Goal: Task Accomplishment & Management: Manage account settings

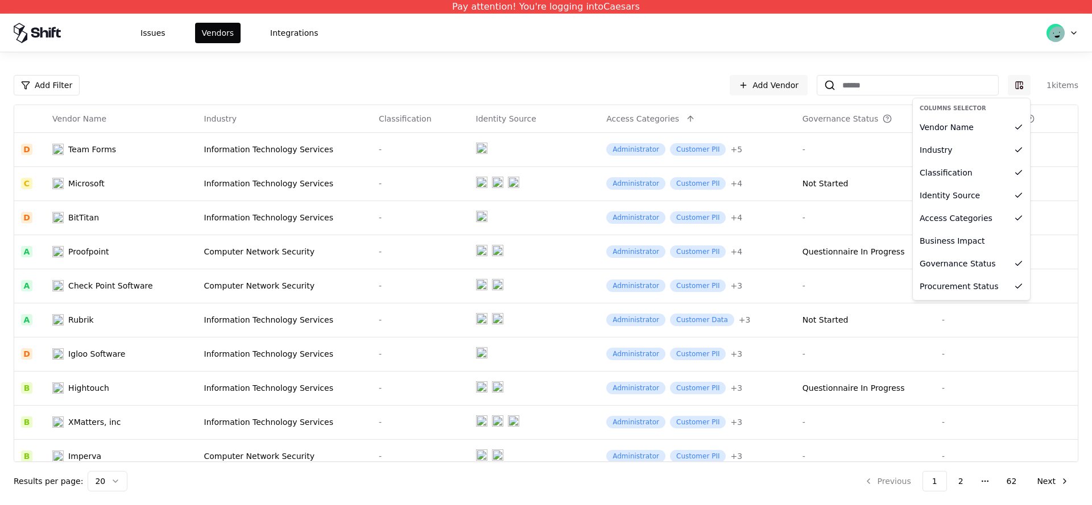
click at [1021, 89] on html "Pay attention! You're logging into Caesars Issues Vendors Integrations Add Filt…" at bounding box center [546, 252] width 1092 height 505
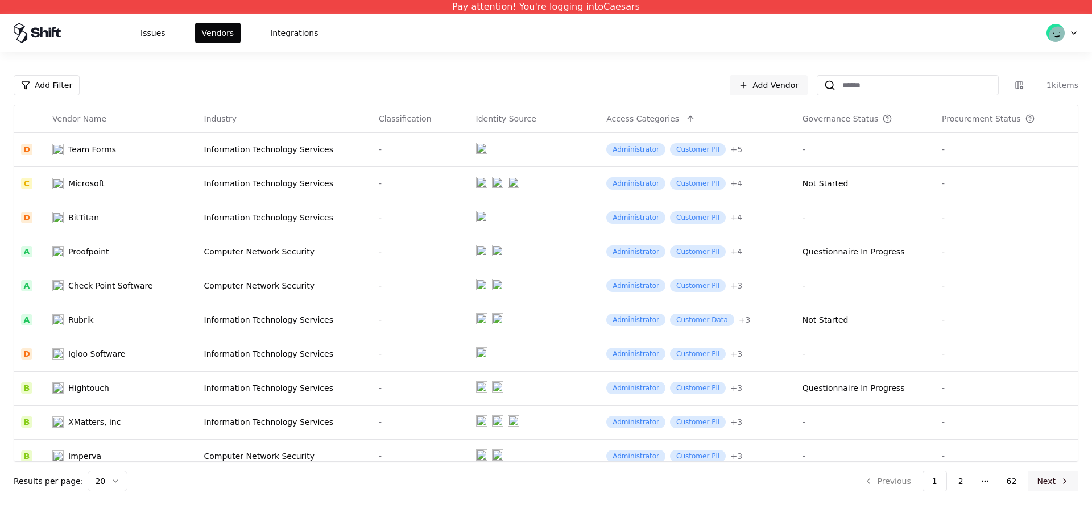
click at [1038, 474] on button "Next" at bounding box center [1052, 481] width 51 height 20
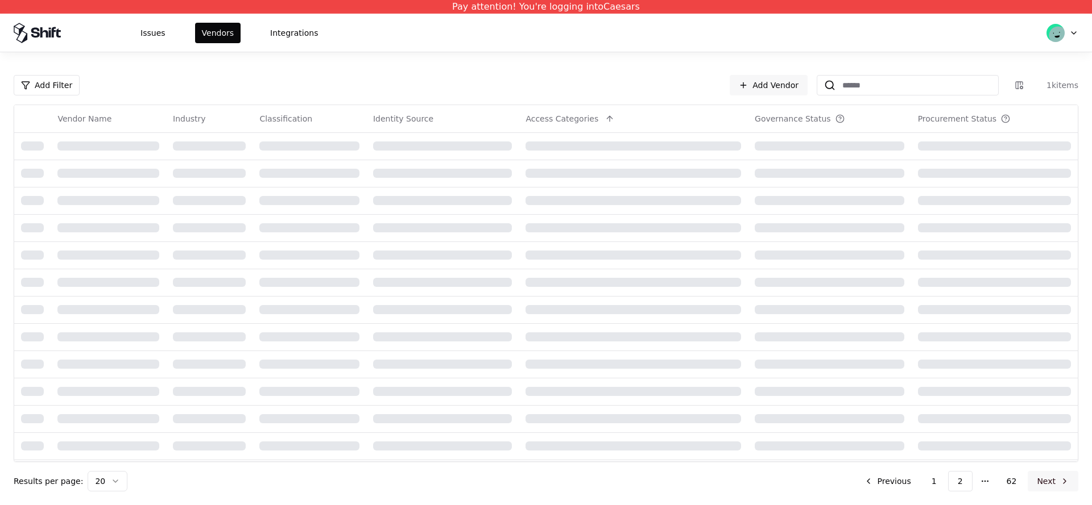
click at [1038, 474] on button "Next" at bounding box center [1052, 481] width 51 height 20
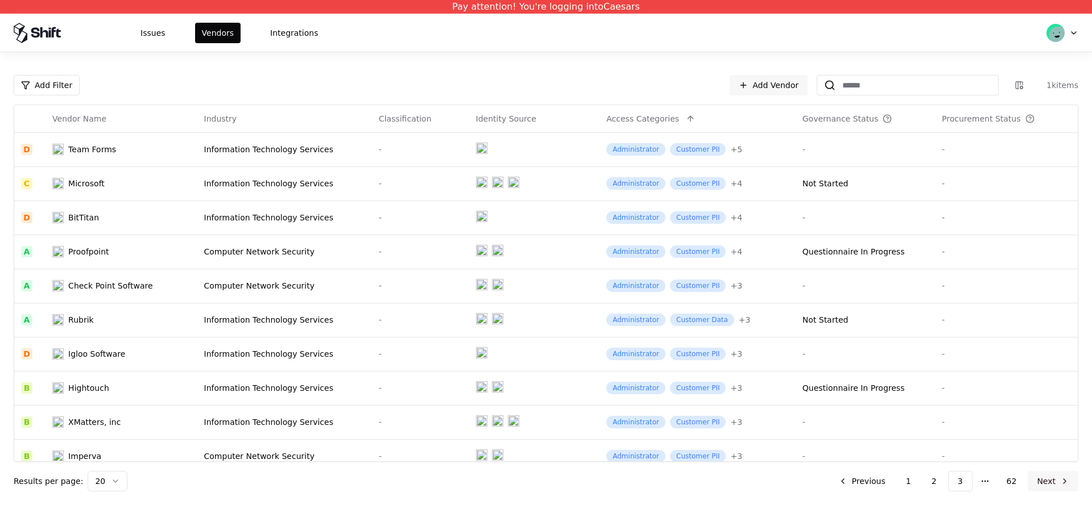
click at [1038, 474] on button "Next" at bounding box center [1052, 481] width 51 height 20
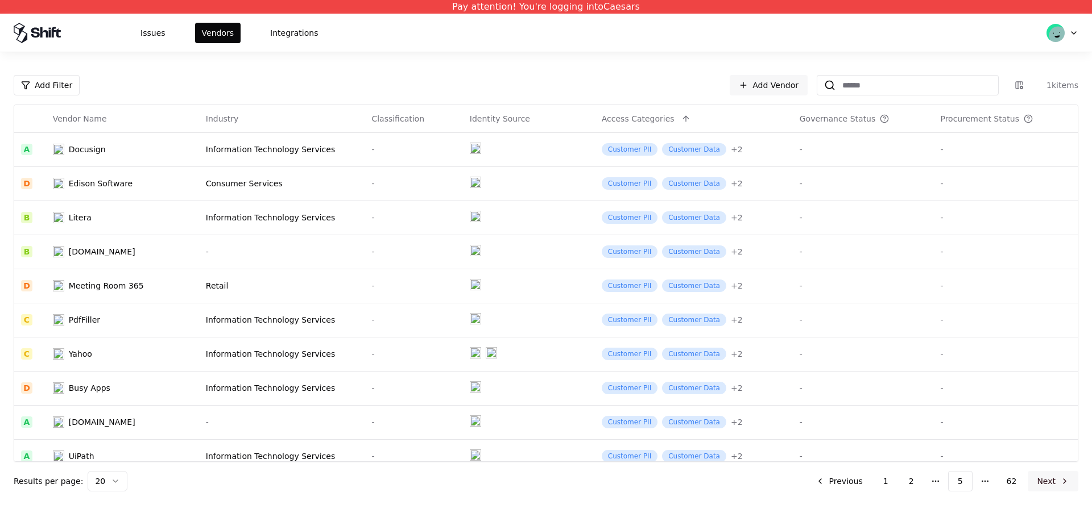
click at [1042, 473] on button "Next" at bounding box center [1052, 481] width 51 height 20
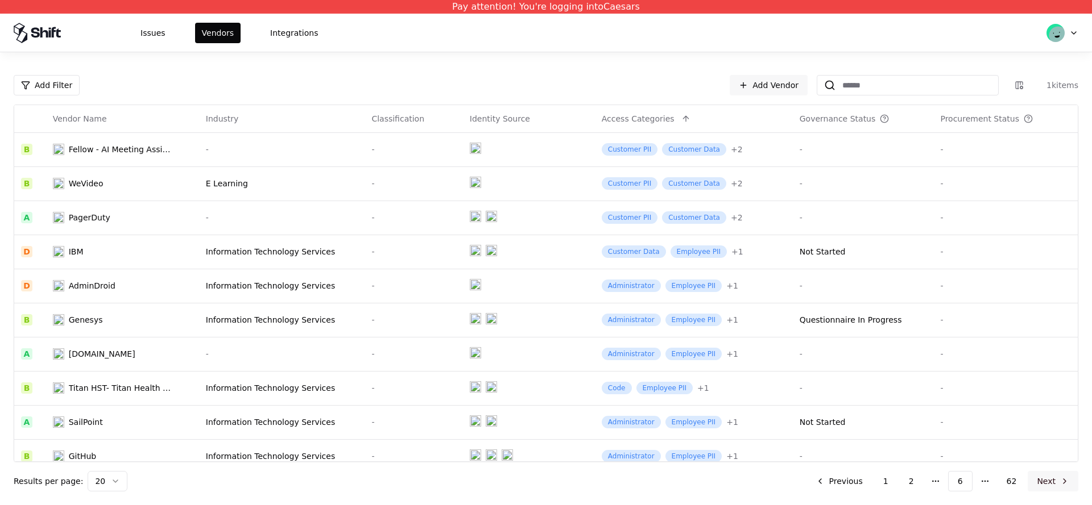
click at [1052, 480] on button "Next" at bounding box center [1052, 481] width 51 height 20
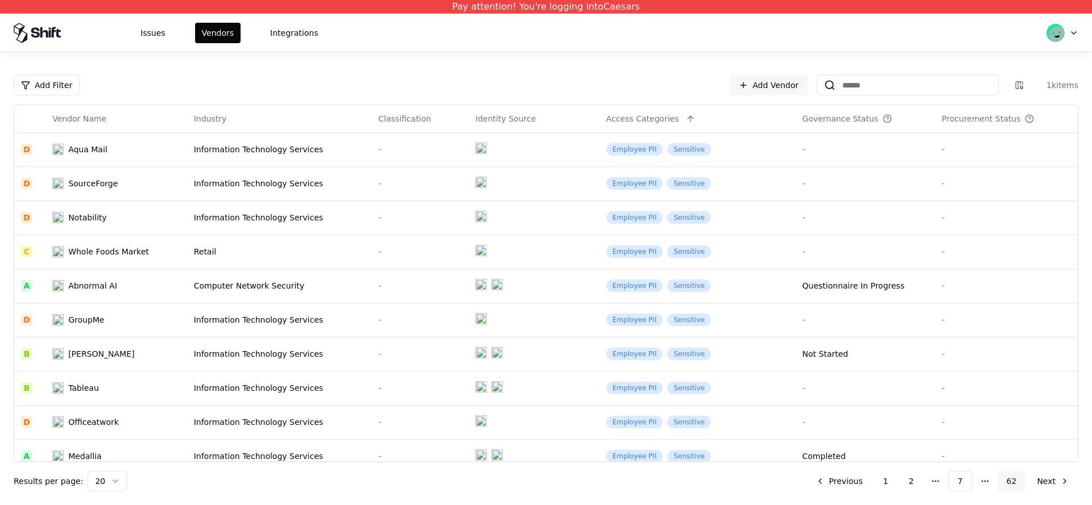
click at [1013, 483] on button "62" at bounding box center [1011, 481] width 28 height 20
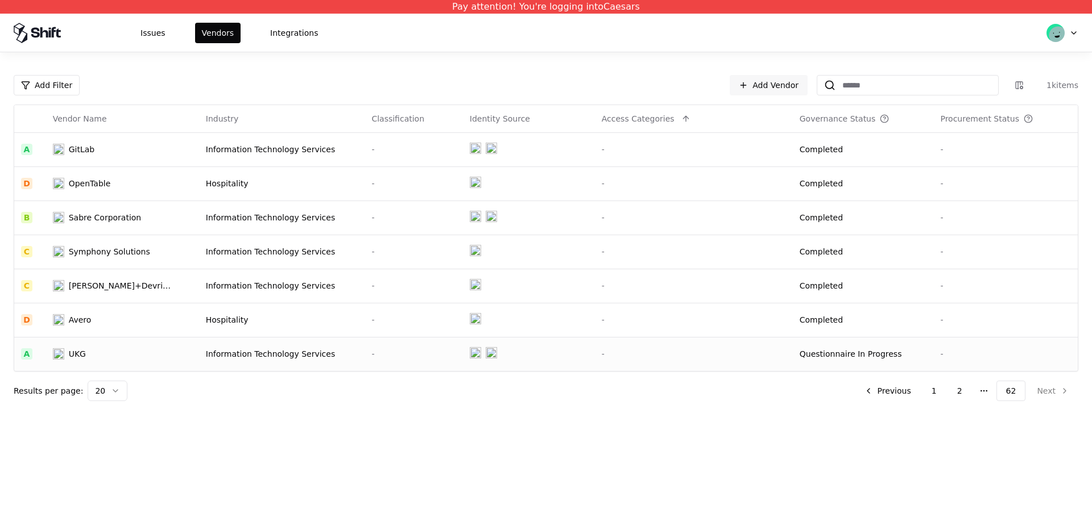
click at [204, 366] on td "Information Technology Services" at bounding box center [282, 354] width 166 height 34
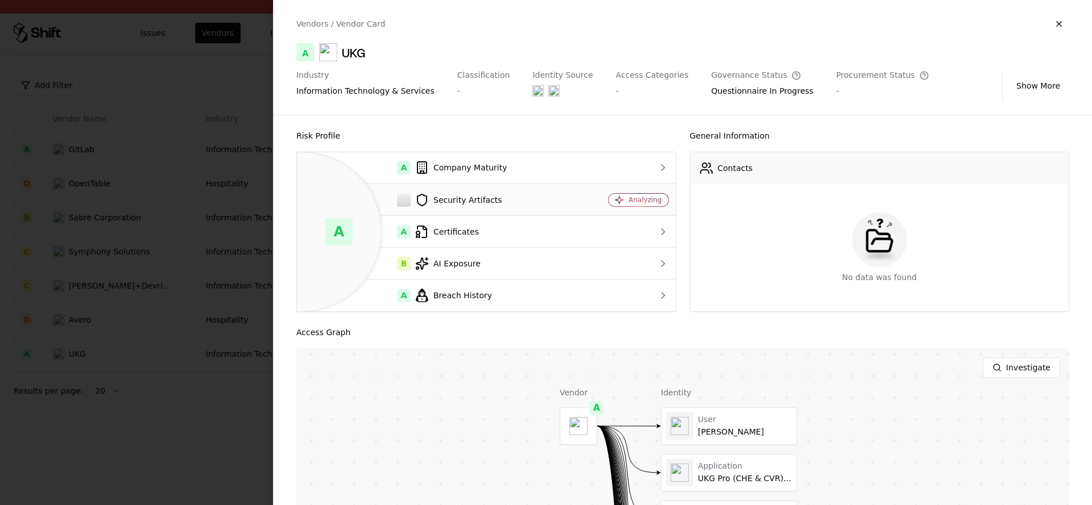
click at [525, 197] on div "Security Artifacts" at bounding box center [438, 200] width 264 height 14
click at [49, 322] on div at bounding box center [546, 252] width 1092 height 505
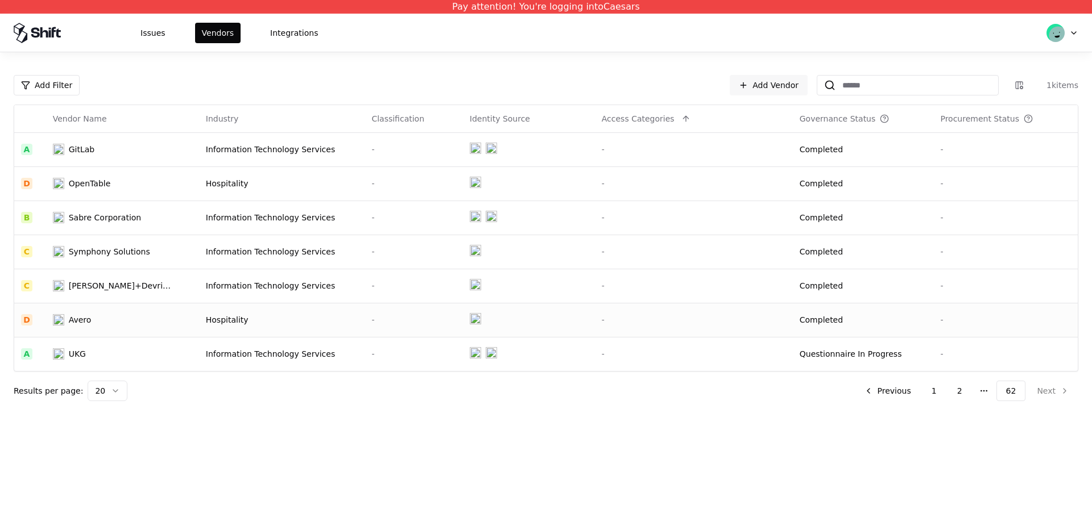
click at [82, 322] on div "Avero" at bounding box center [80, 319] width 23 height 11
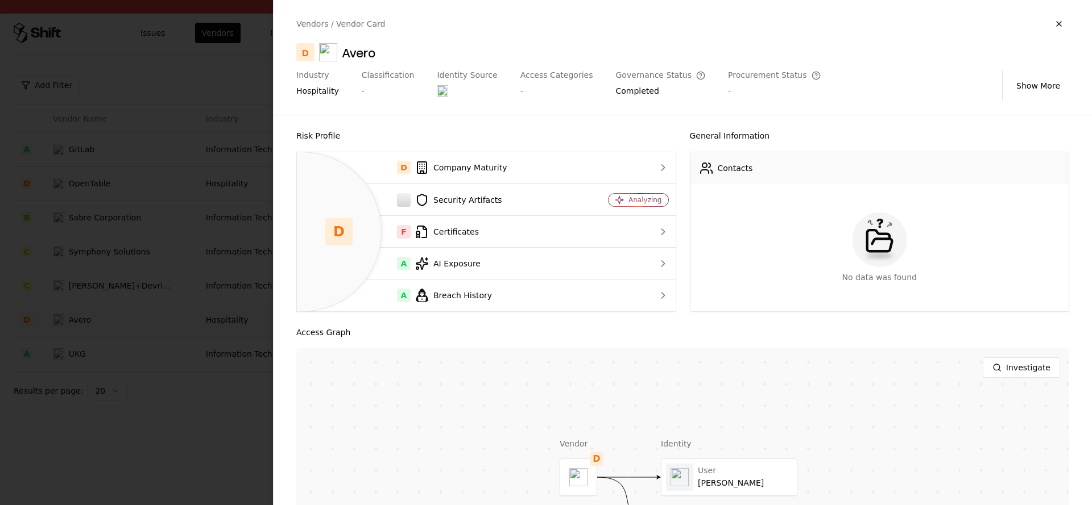
click at [89, 295] on div at bounding box center [546, 252] width 1092 height 505
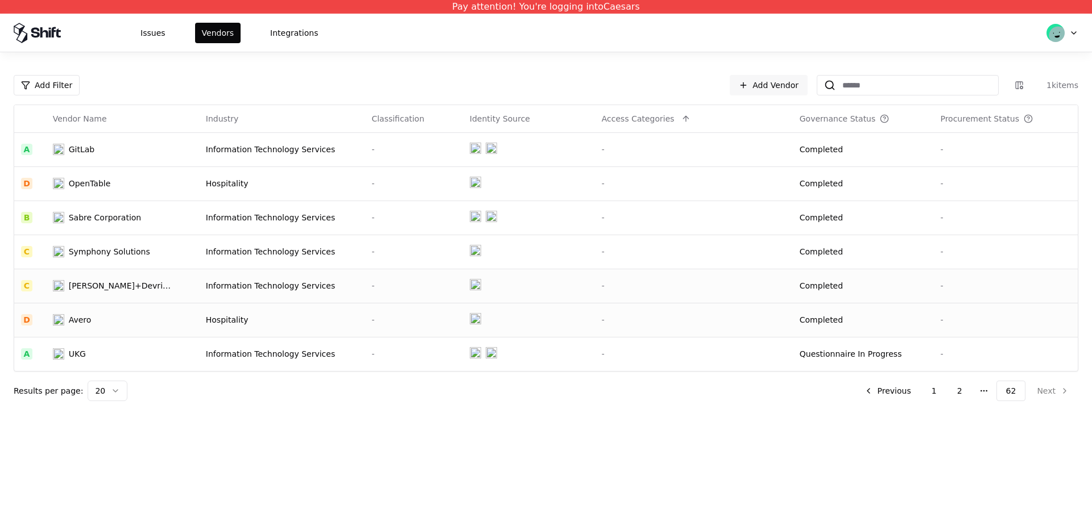
click at [93, 289] on div "Giesecke+Devrient" at bounding box center [120, 285] width 102 height 11
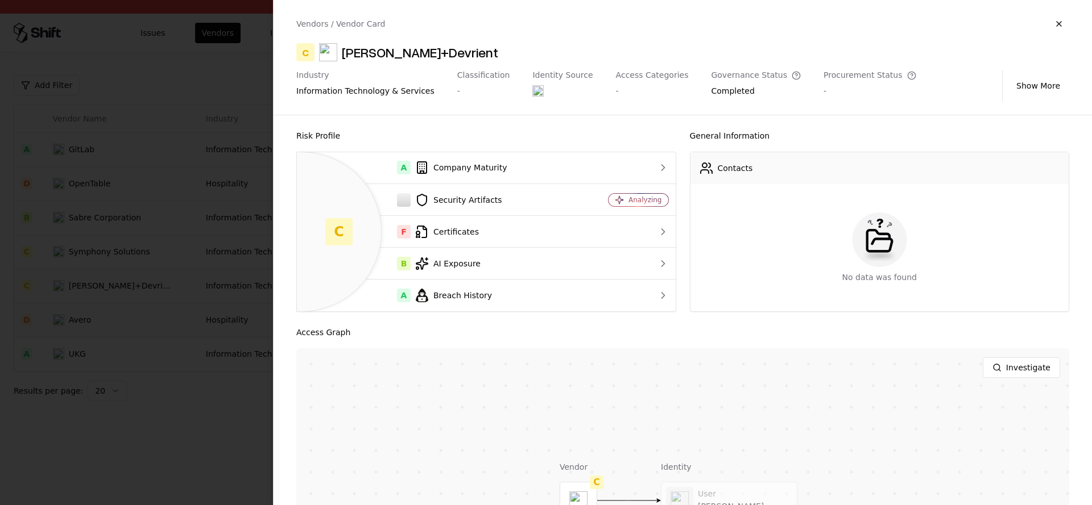
click at [101, 267] on div at bounding box center [546, 252] width 1092 height 505
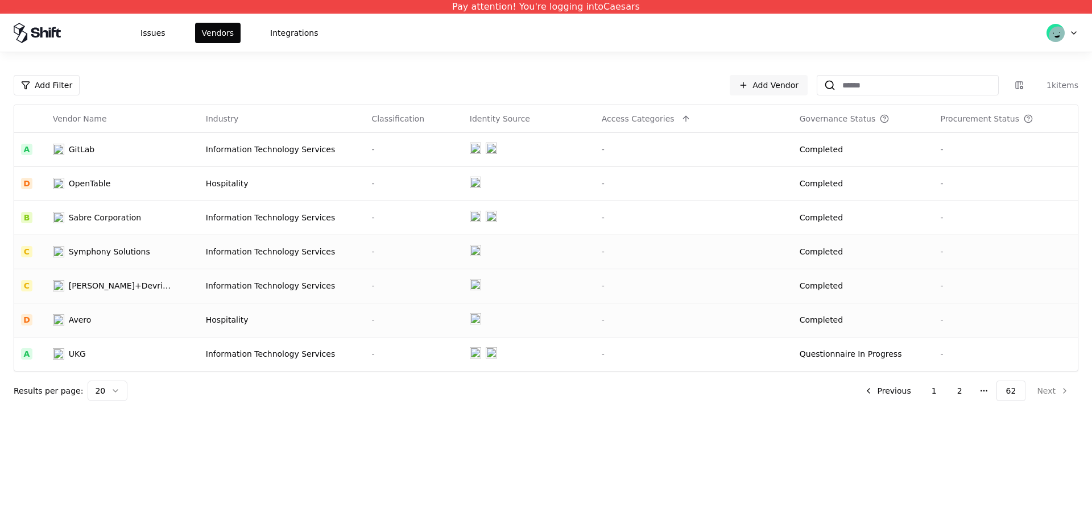
click at [100, 265] on td "Symphony Solutions" at bounding box center [122, 252] width 153 height 34
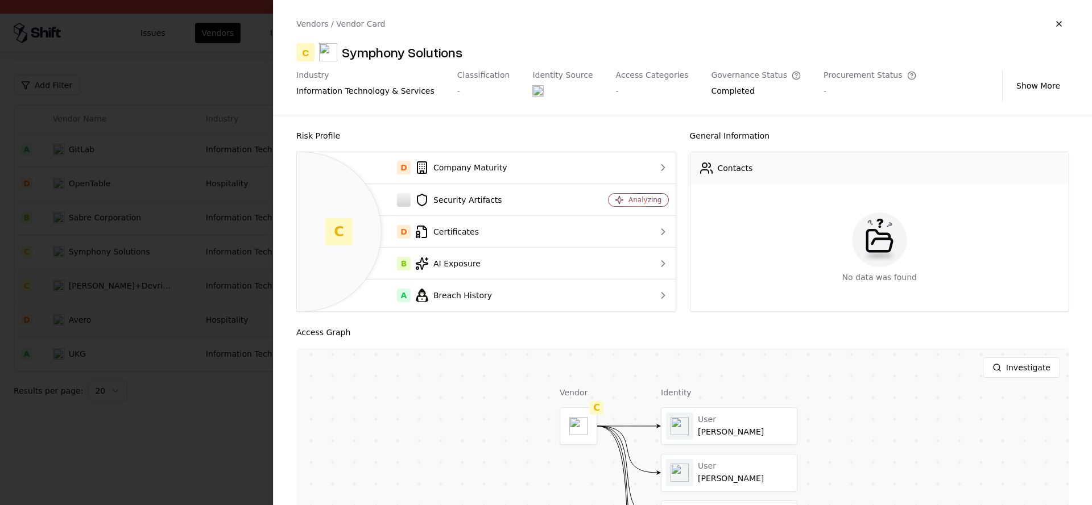
click at [101, 216] on div at bounding box center [546, 252] width 1092 height 505
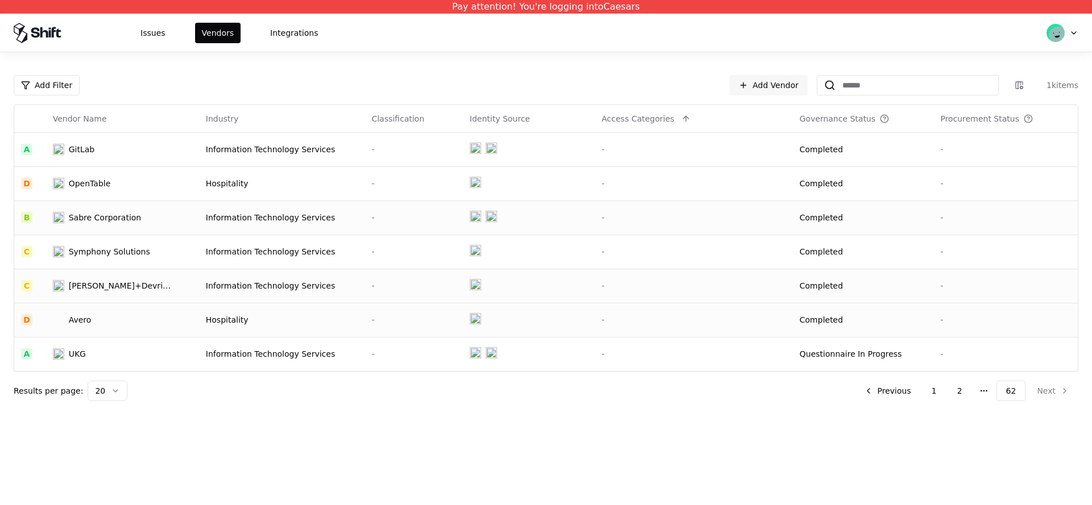
click at [106, 201] on td "Sabre Corporation" at bounding box center [122, 218] width 153 height 34
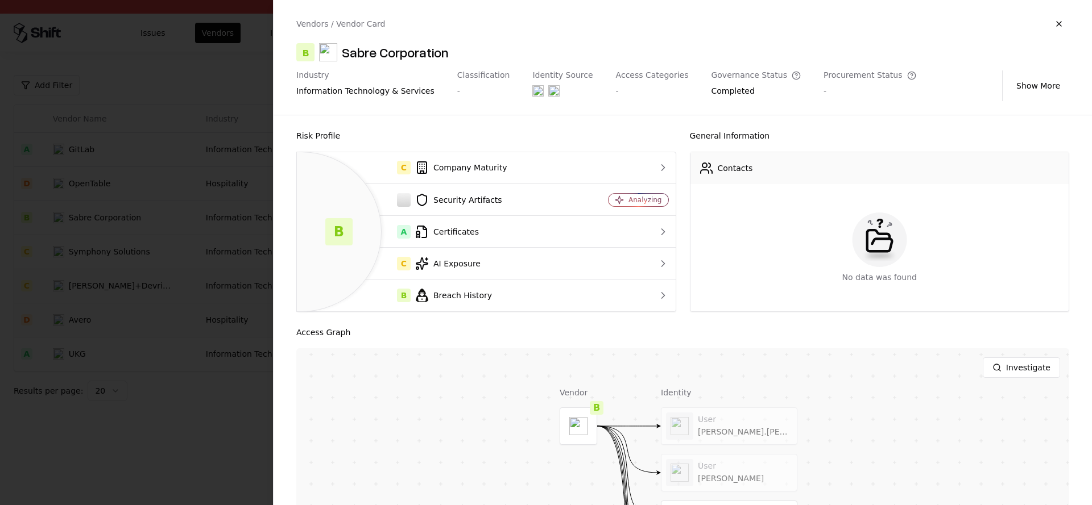
click at [102, 169] on div at bounding box center [546, 252] width 1092 height 505
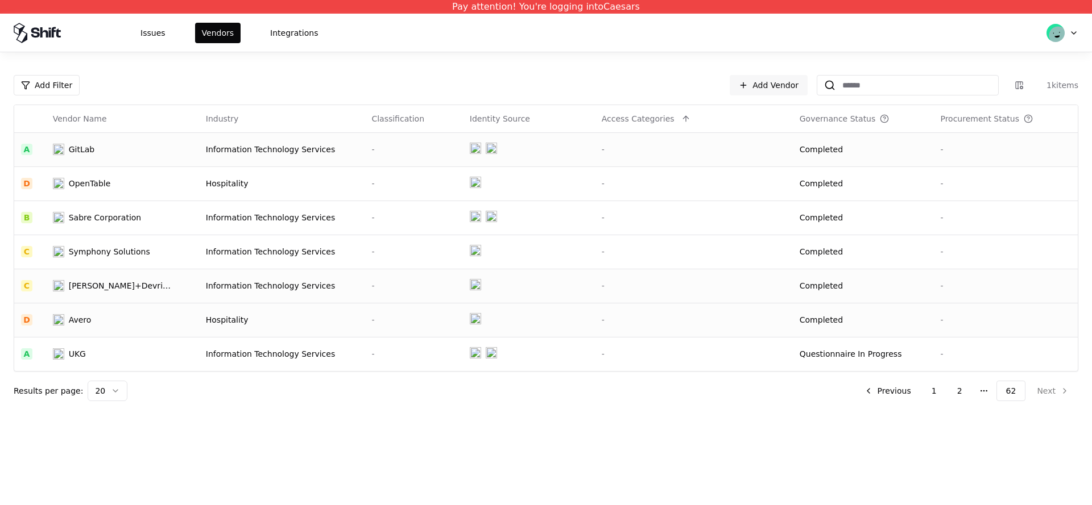
click at [103, 155] on div "GitLab" at bounding box center [112, 149] width 118 height 11
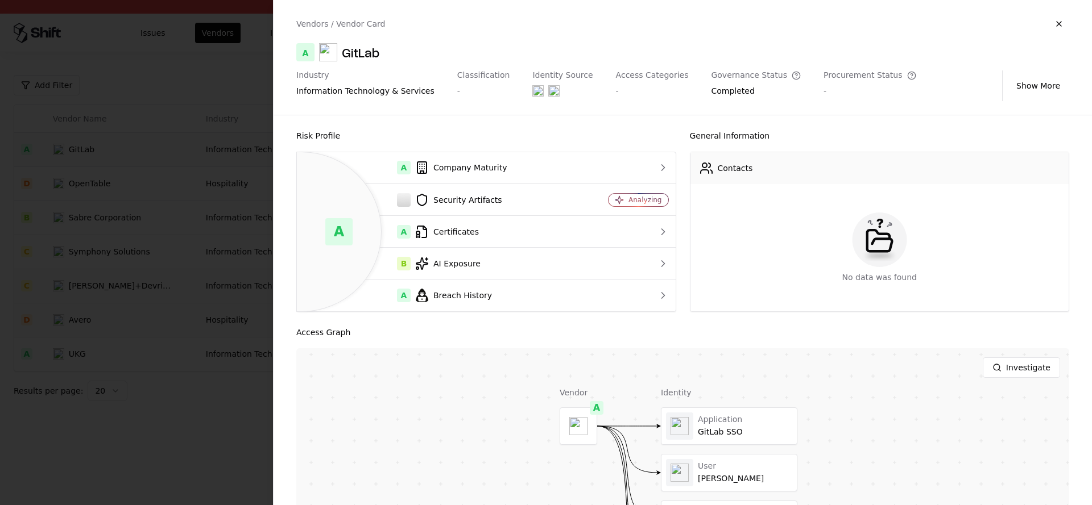
click at [103, 155] on div at bounding box center [546, 252] width 1092 height 505
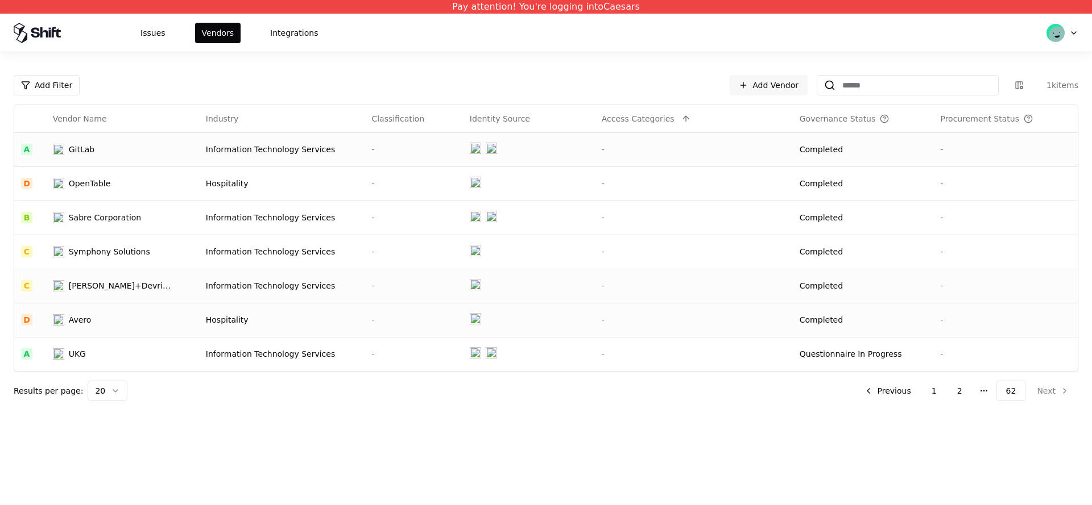
click at [128, 61] on div "Add Filter Add Vendor 1k items Vendor Name Industry Classification Identity Sou…" at bounding box center [546, 233] width 1092 height 363
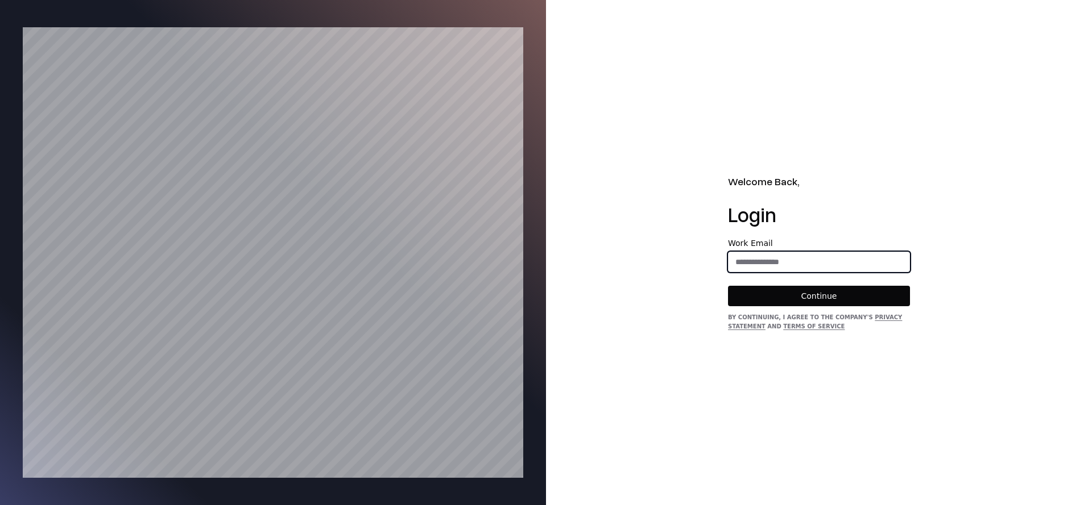
click at [743, 268] on input "email" at bounding box center [818, 262] width 181 height 20
click at [777, 284] on form "Work Email Continue" at bounding box center [819, 272] width 182 height 67
click at [789, 285] on form "Work Email Continue" at bounding box center [819, 272] width 182 height 67
click at [793, 267] on input "email" at bounding box center [818, 262] width 181 height 20
type input "**********"
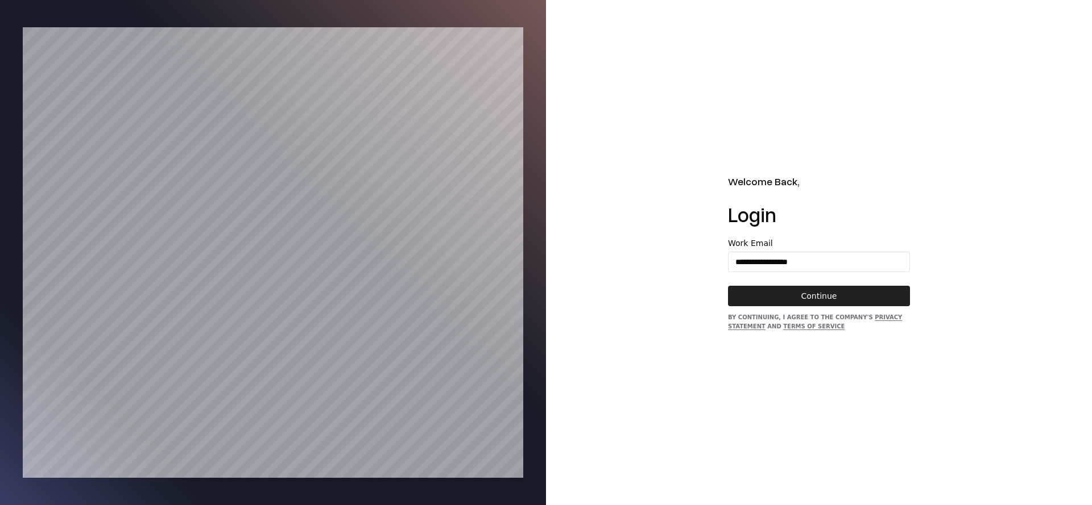
click at [811, 288] on button "Continue" at bounding box center [819, 296] width 182 height 20
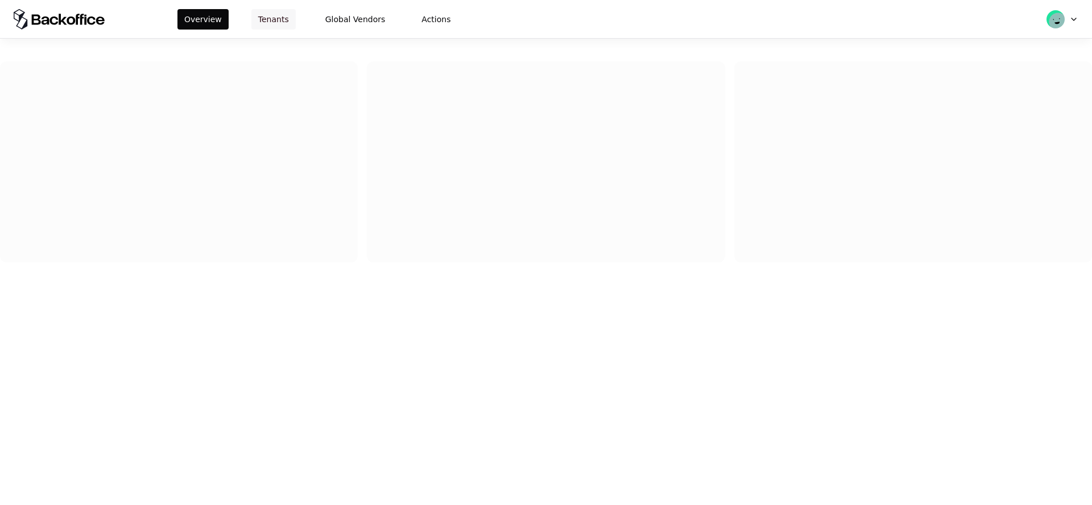
click at [281, 24] on button "Tenants" at bounding box center [273, 19] width 44 height 20
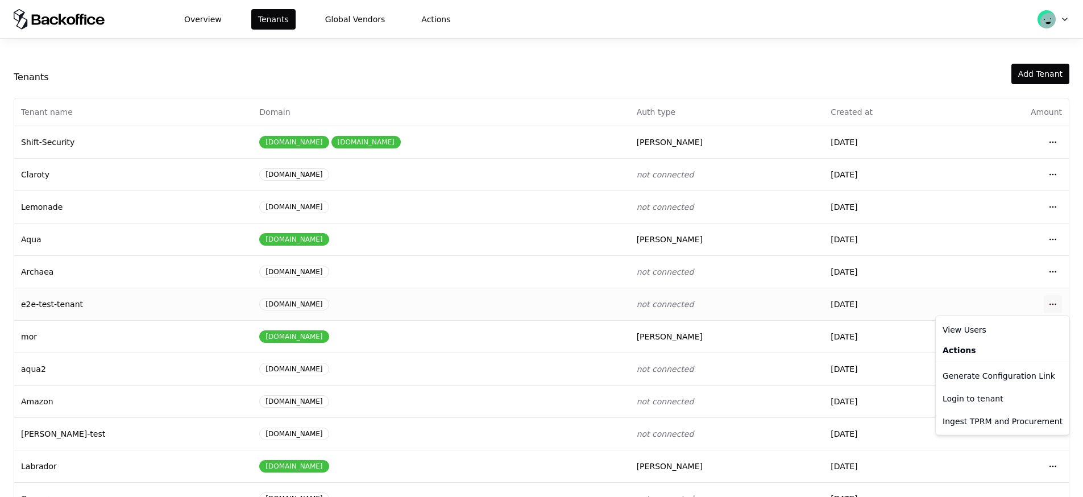
click at [1046, 308] on html "Overview Tenants Global Vendors Actions Tenants Add Tenant Tenant name Domain A…" at bounding box center [541, 248] width 1083 height 497
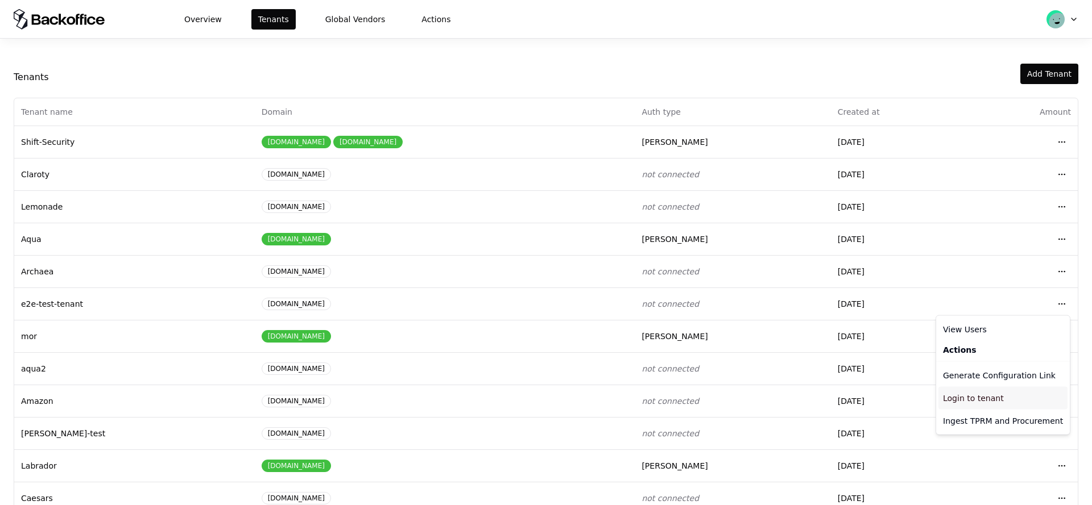
click at [992, 390] on div "Login to tenant" at bounding box center [1002, 398] width 129 height 23
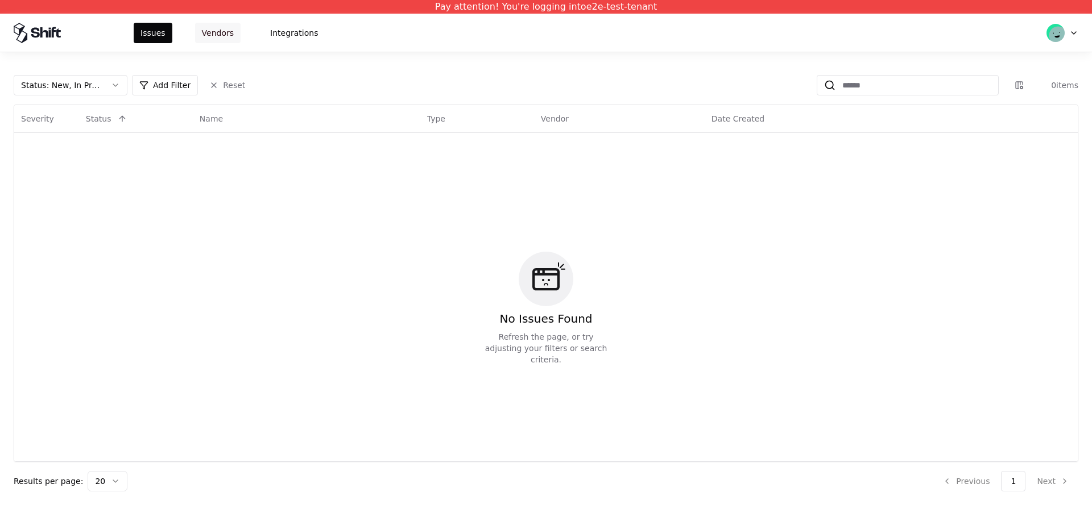
click at [209, 42] on button "Vendors" at bounding box center [217, 33] width 45 height 20
click at [208, 42] on button "Vendors" at bounding box center [217, 33] width 45 height 20
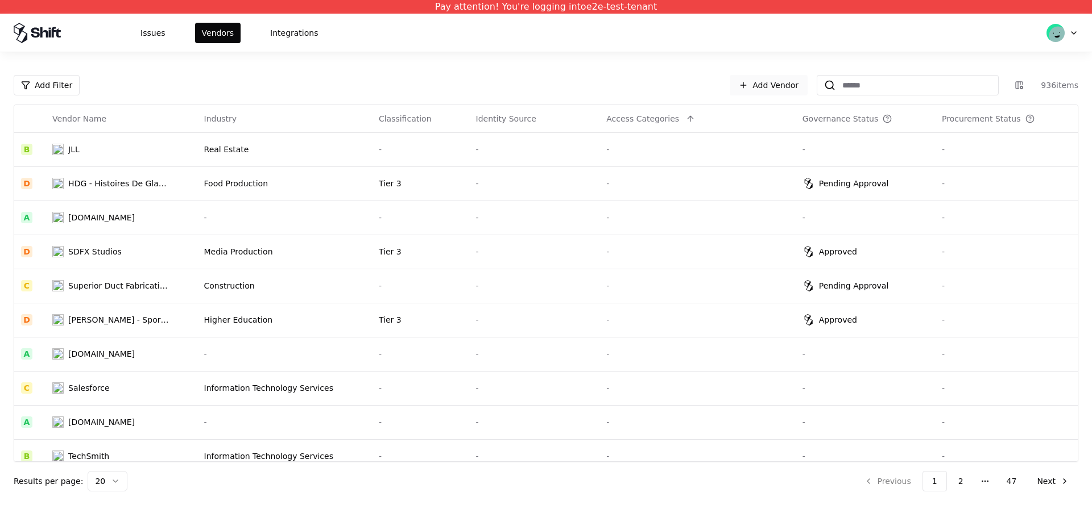
click at [788, 84] on link "Add Vendor" at bounding box center [768, 85] width 78 height 20
click at [208, 189] on div "Food Production" at bounding box center [284, 183] width 161 height 11
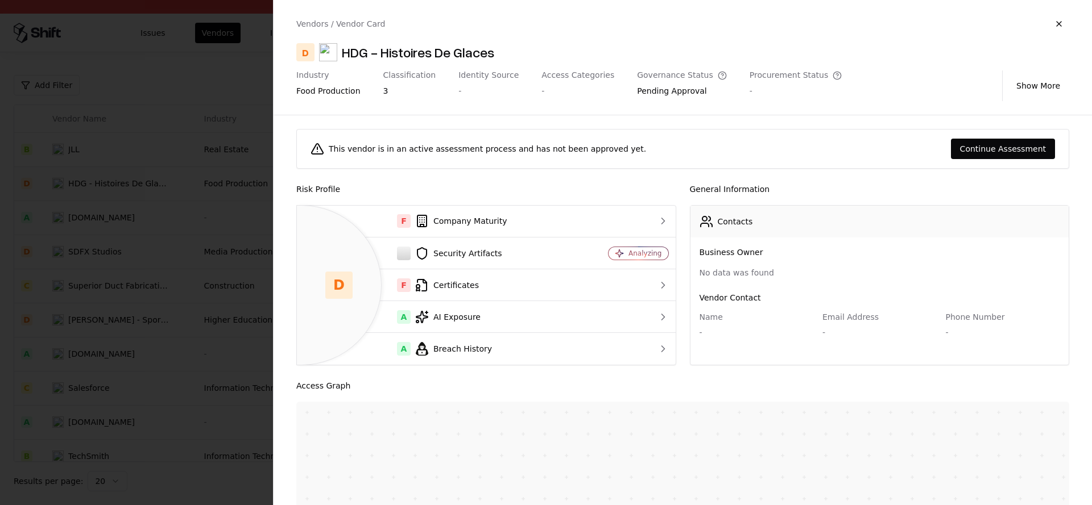
click at [644, 82] on div "Governance Status Pending Approval" at bounding box center [682, 86] width 90 height 31
click at [969, 153] on button "Continue Assessment" at bounding box center [1003, 149] width 104 height 20
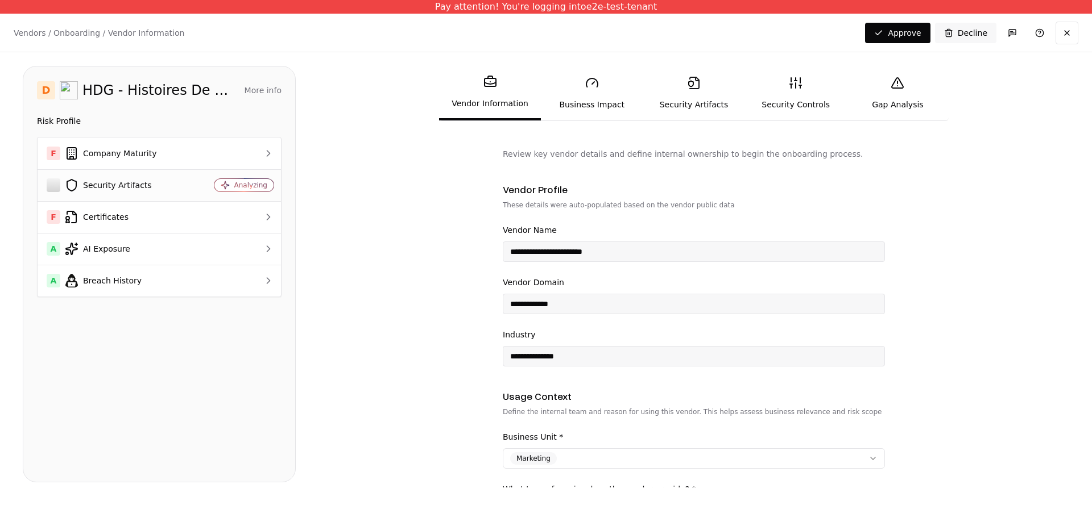
click at [153, 188] on div "Security Artifacts" at bounding box center [115, 186] width 136 height 14
click at [696, 81] on icon at bounding box center [694, 83] width 10 height 13
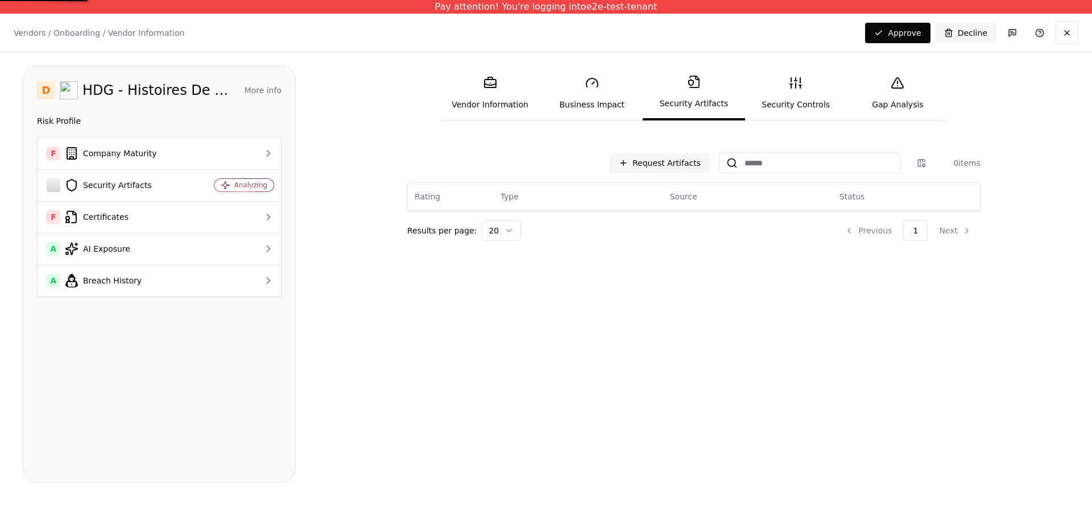
drag, startPoint x: 518, startPoint y: 159, endPoint x: 491, endPoint y: 136, distance: 35.2
drag, startPoint x: 483, startPoint y: 142, endPoint x: 473, endPoint y: 138, distance: 10.7
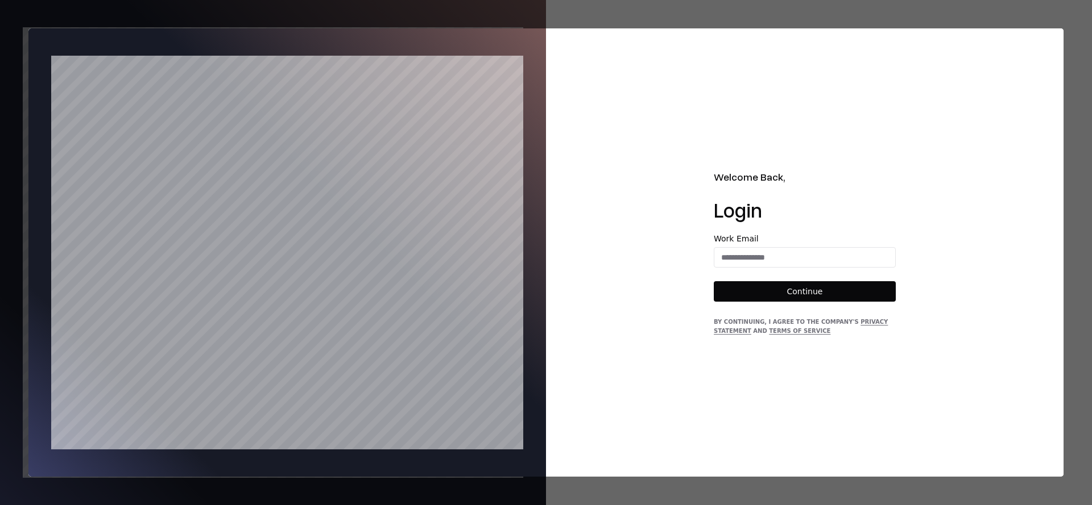
click at [813, 247] on div "Work Email" at bounding box center [805, 251] width 182 height 33
click at [808, 253] on input "email" at bounding box center [804, 257] width 181 height 20
type input "**********"
click at [805, 287] on button "Continue" at bounding box center [805, 291] width 182 height 20
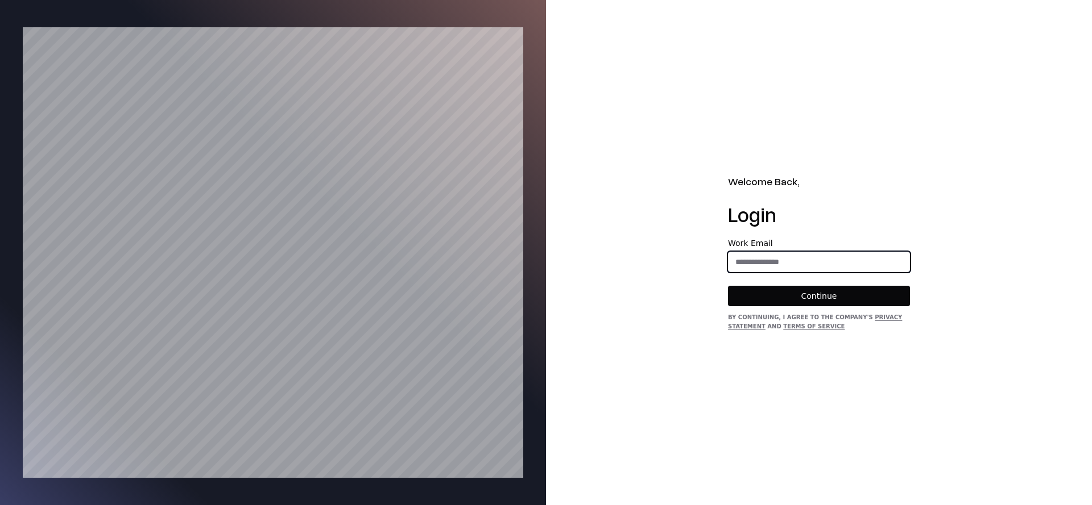
drag, startPoint x: 768, startPoint y: 263, endPoint x: 782, endPoint y: 272, distance: 17.7
click at [768, 263] on input "email" at bounding box center [818, 262] width 181 height 20
type input "**********"
click at [799, 289] on button "Continue" at bounding box center [819, 296] width 182 height 20
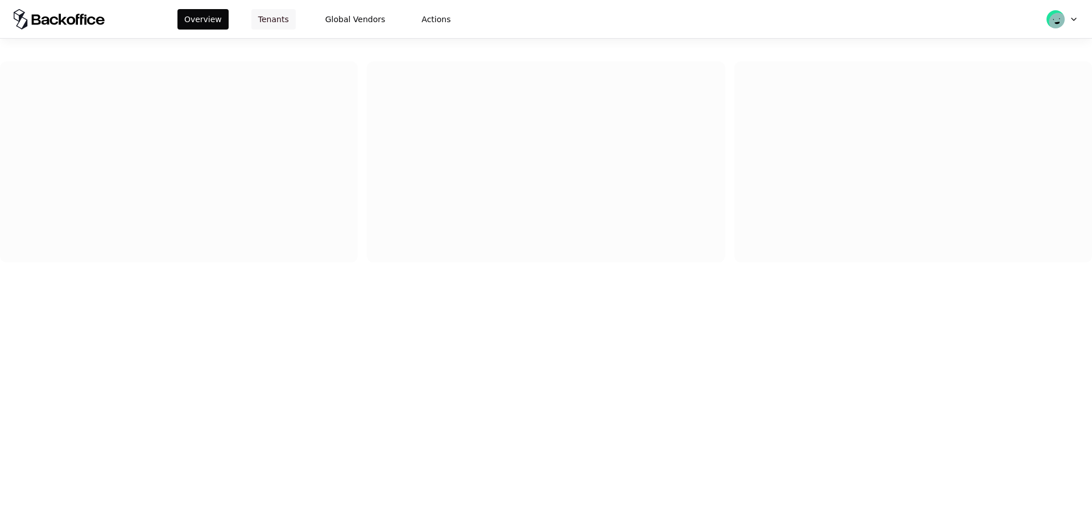
click at [260, 19] on button "Tenants" at bounding box center [273, 19] width 44 height 20
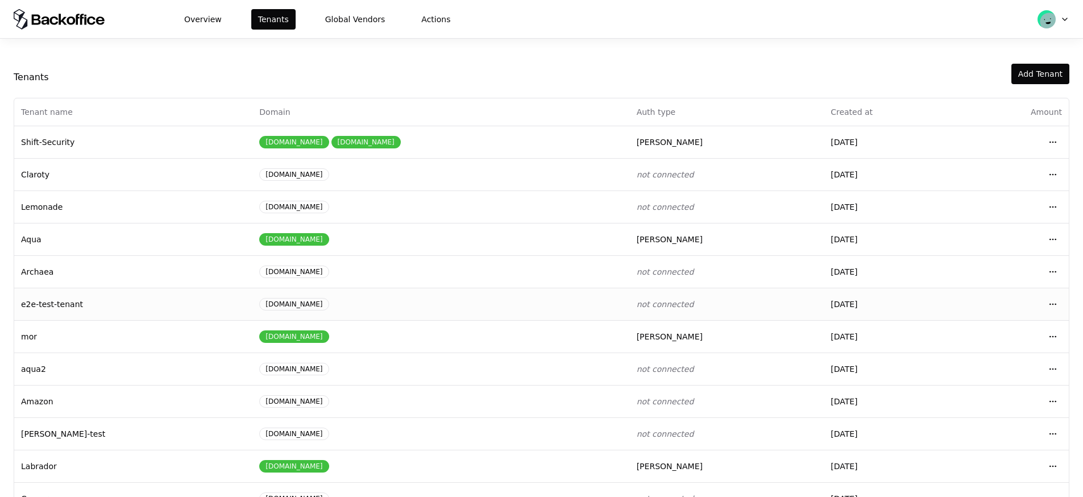
click at [1066, 308] on td "Open menu" at bounding box center [1014, 304] width 109 height 32
click at [1061, 307] on html "Overview Tenants Global Vendors Actions Tenants Add Tenant Tenant name Domain A…" at bounding box center [541, 248] width 1083 height 497
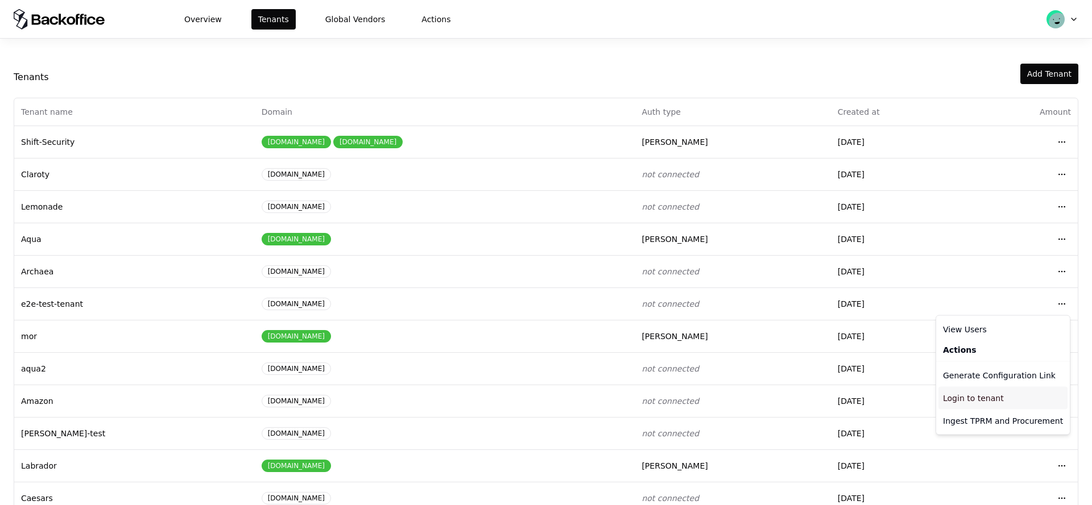
click at [1001, 395] on div "Login to tenant" at bounding box center [1002, 398] width 129 height 23
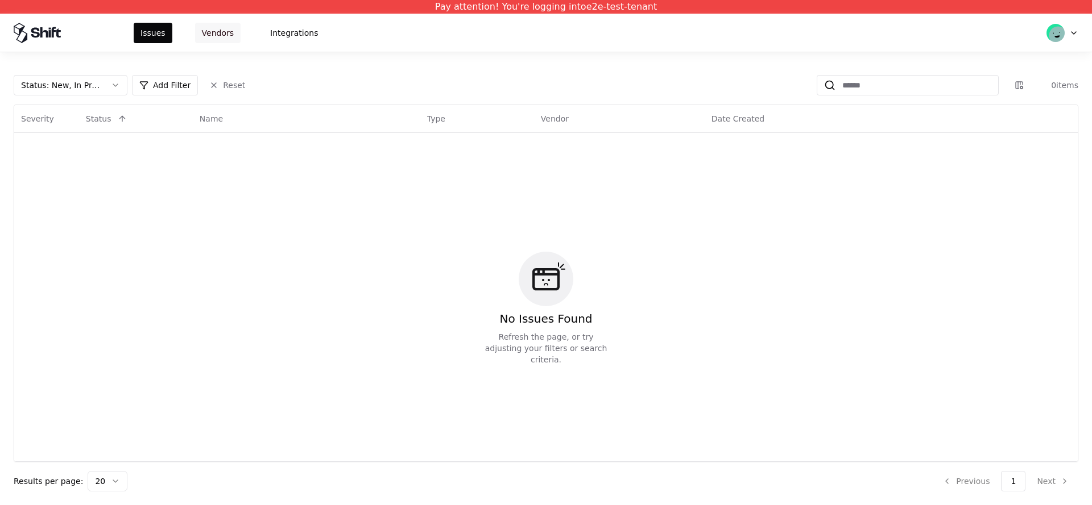
click at [223, 34] on button "Vendors" at bounding box center [217, 33] width 45 height 20
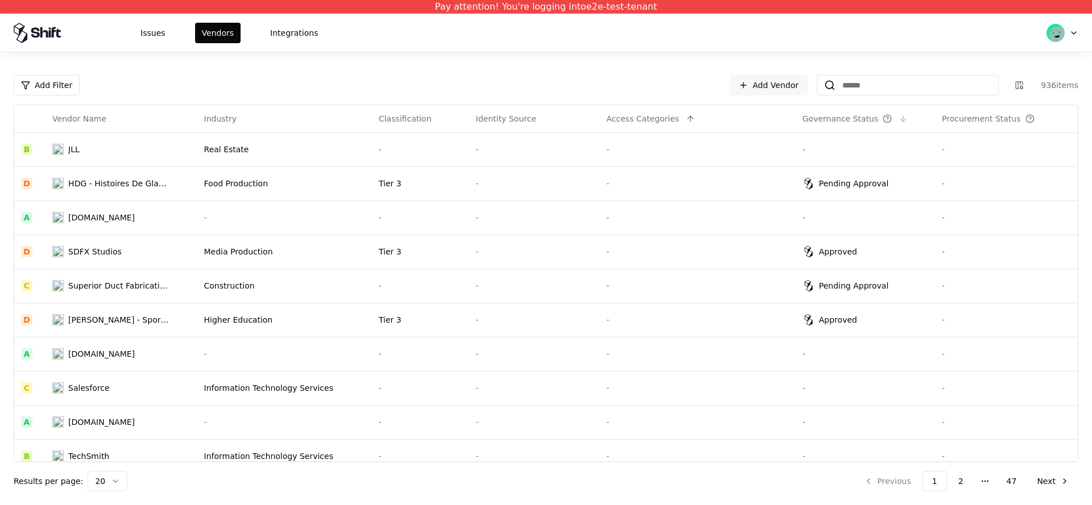
click at [853, 117] on div "Governance Status" at bounding box center [840, 118] width 76 height 11
click at [898, 114] on button at bounding box center [903, 119] width 14 height 14
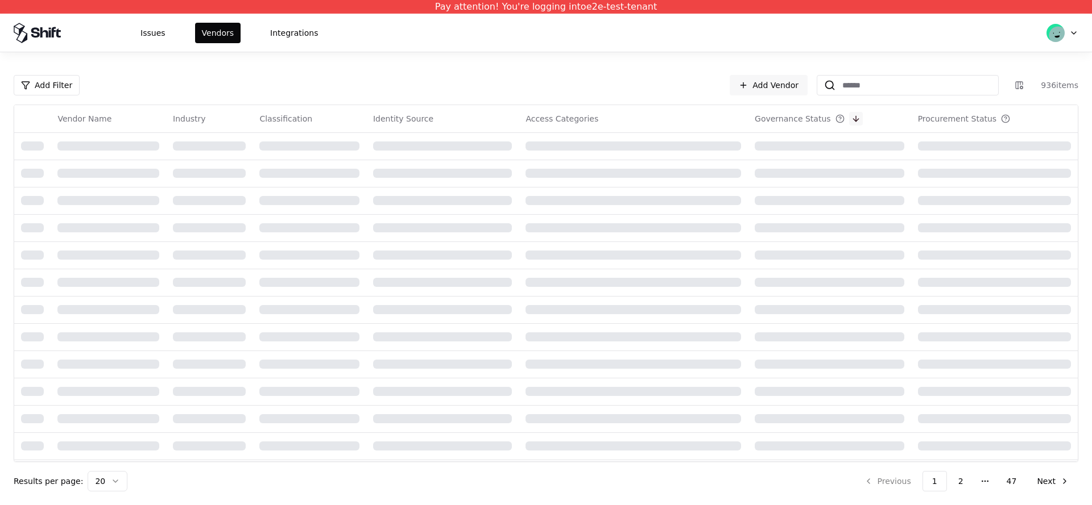
click at [898, 114] on th "Governance Status" at bounding box center [829, 118] width 163 height 27
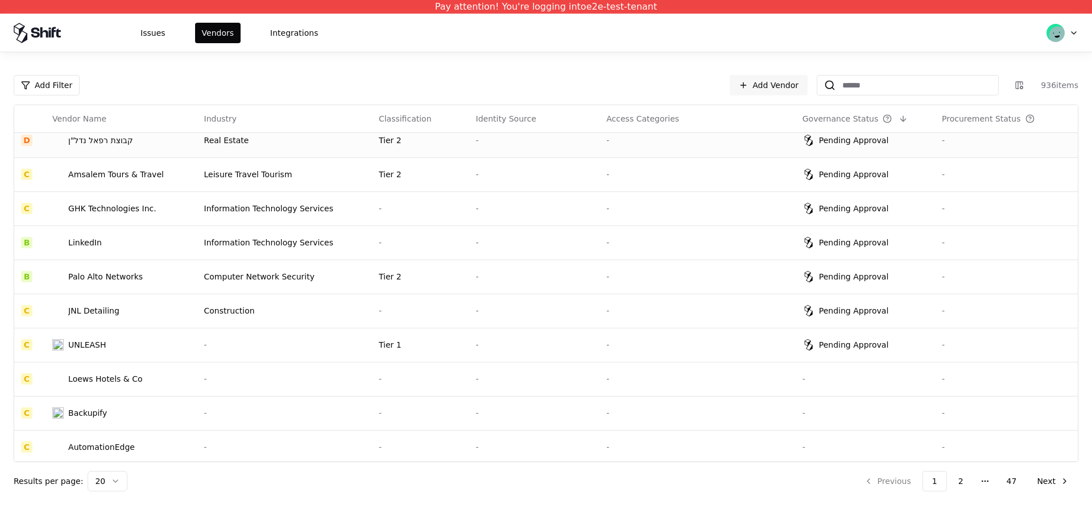
scroll to position [250, 0]
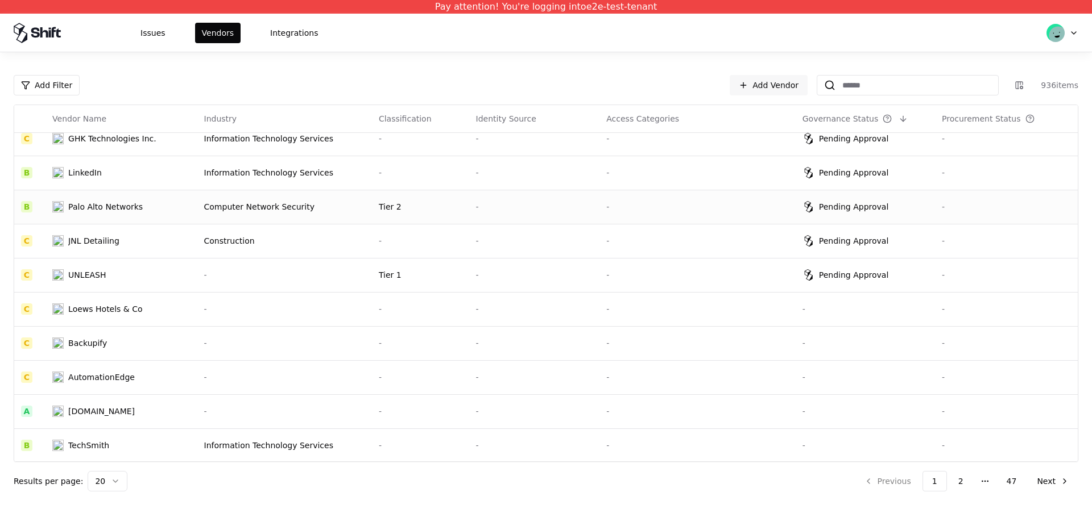
click at [131, 208] on div "Palo Alto Networks" at bounding box center [105, 206] width 74 height 11
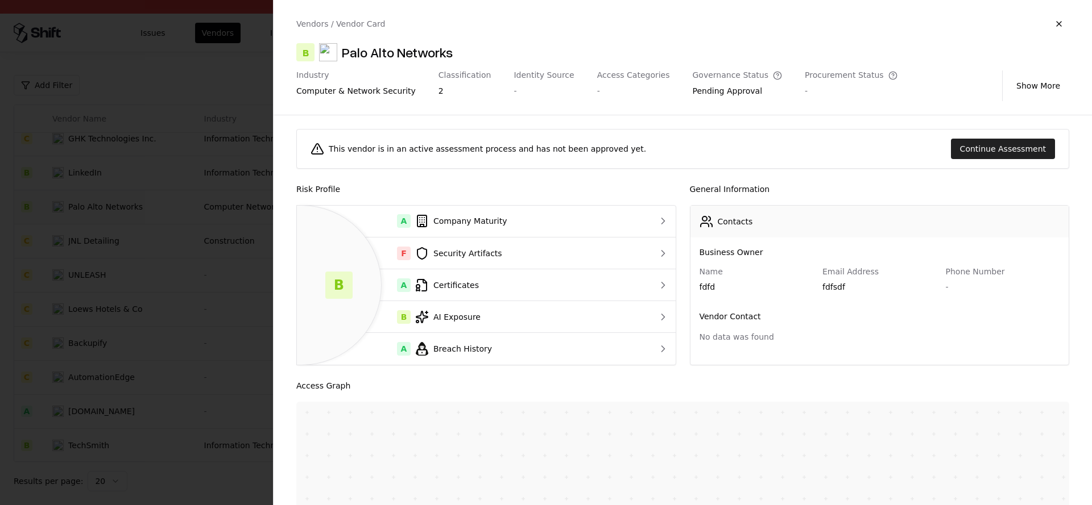
click at [959, 146] on button "Continue Assessment" at bounding box center [1003, 149] width 104 height 20
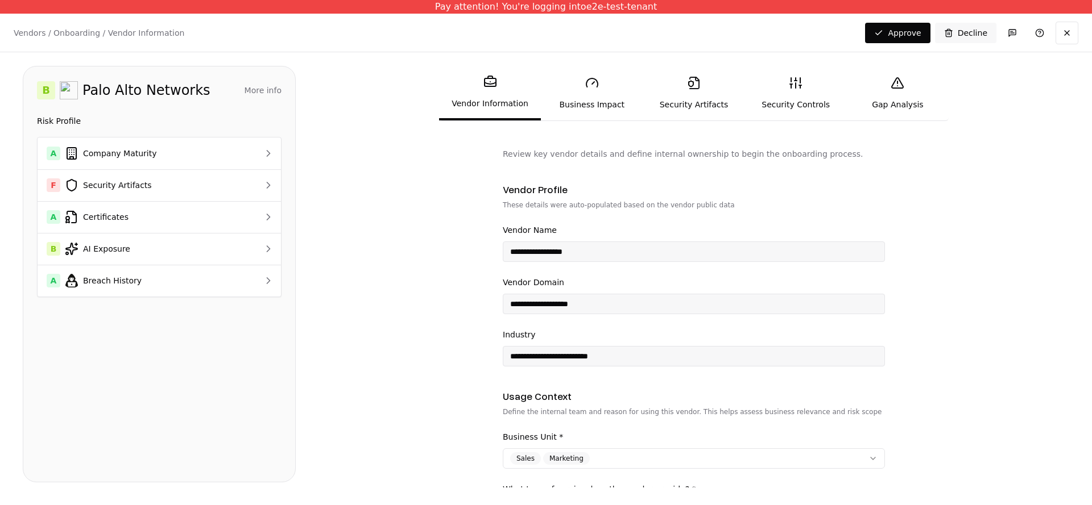
click at [712, 106] on link "Security Artifacts" at bounding box center [693, 93] width 102 height 52
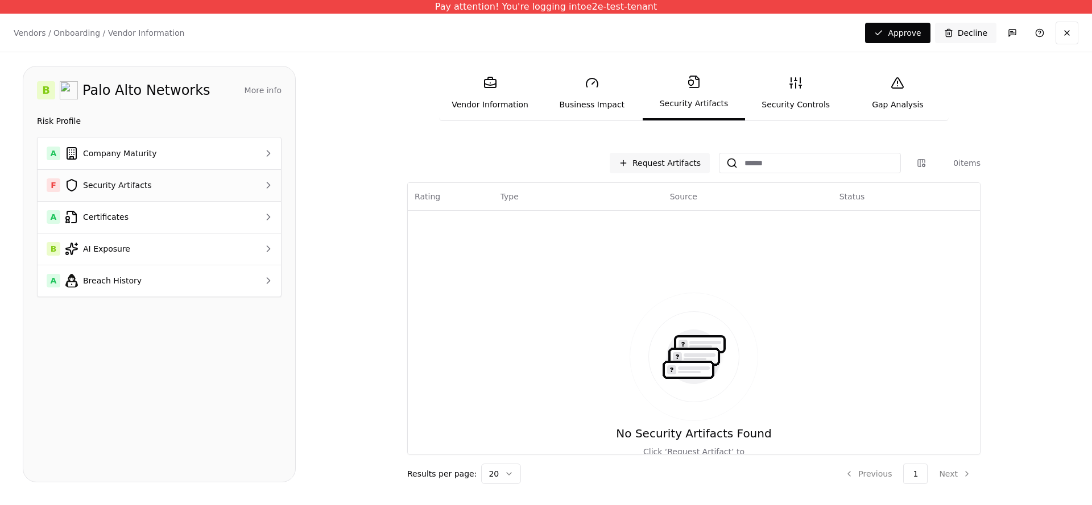
click at [164, 183] on div "F Security Artifacts" at bounding box center [139, 186] width 185 height 14
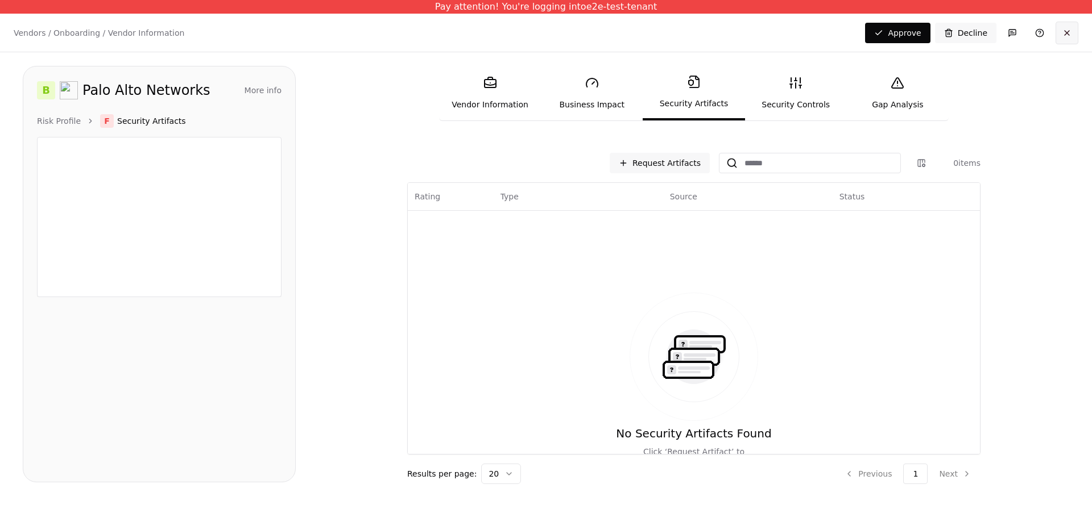
click at [1073, 31] on button at bounding box center [1066, 33] width 23 height 23
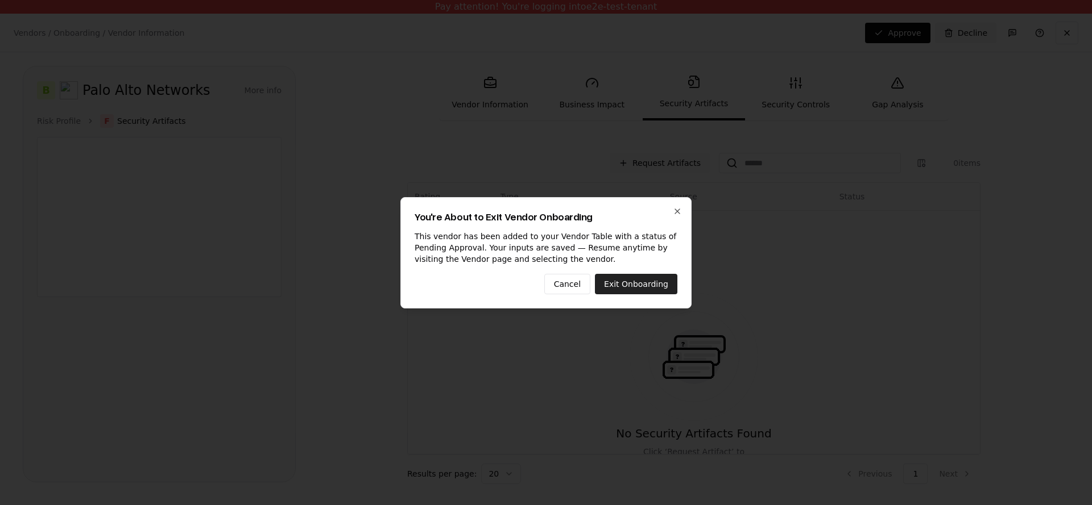
click at [653, 277] on button "Exit Onboarding" at bounding box center [636, 284] width 82 height 20
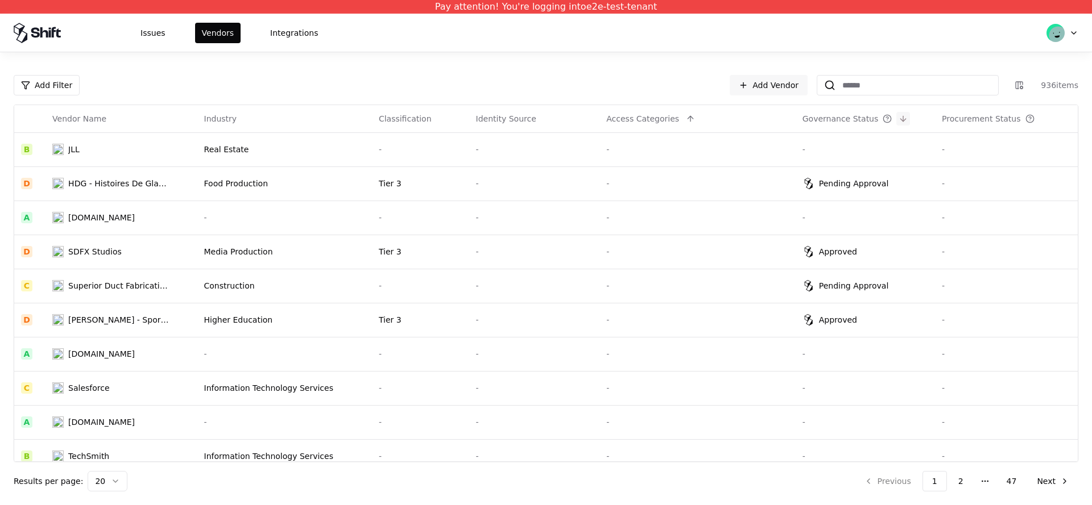
click at [901, 117] on button at bounding box center [903, 119] width 14 height 14
click at [901, 117] on th "Governance Status" at bounding box center [864, 118] width 139 height 27
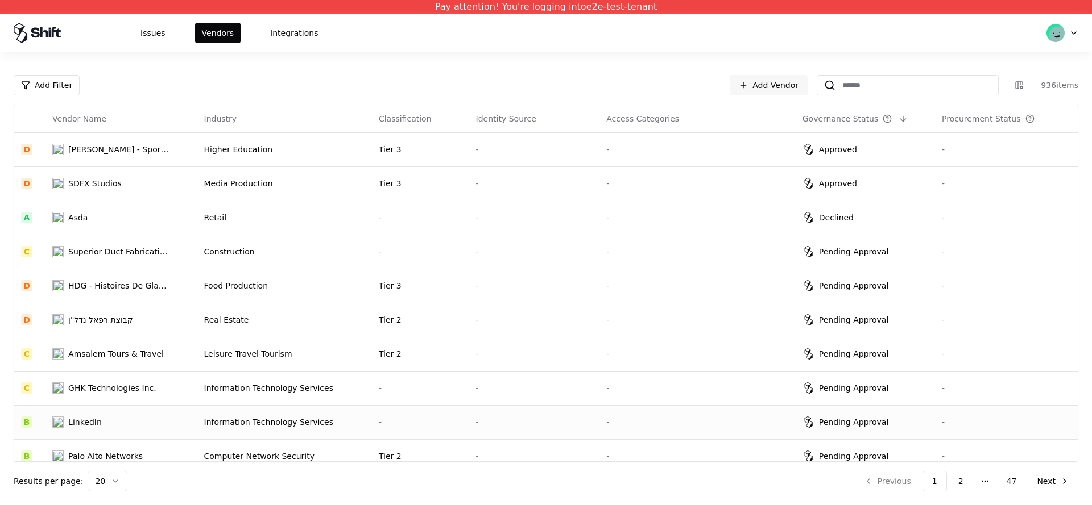
click at [188, 414] on td "LinkedIn" at bounding box center [120, 422] width 151 height 34
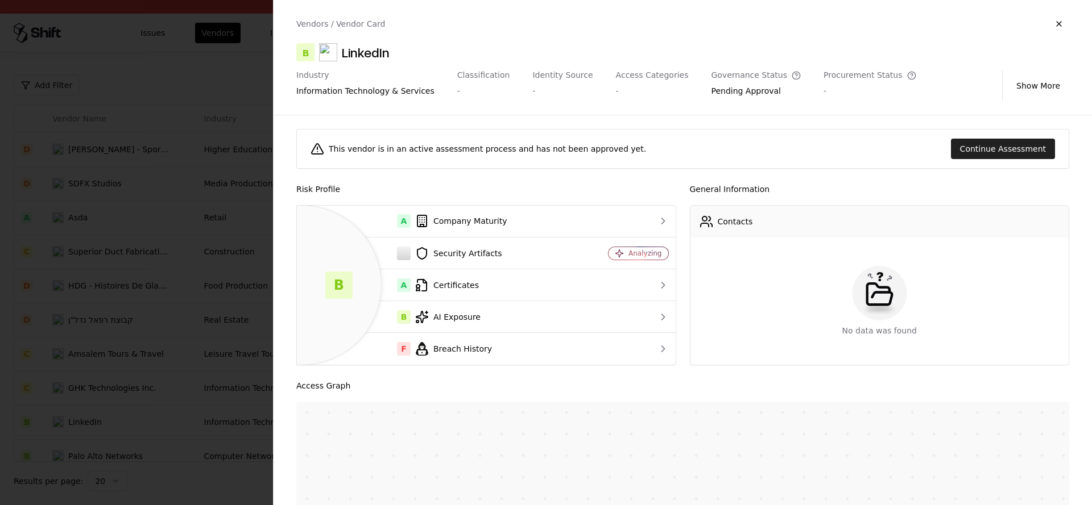
click at [964, 146] on button "Continue Assessment" at bounding box center [1003, 149] width 104 height 20
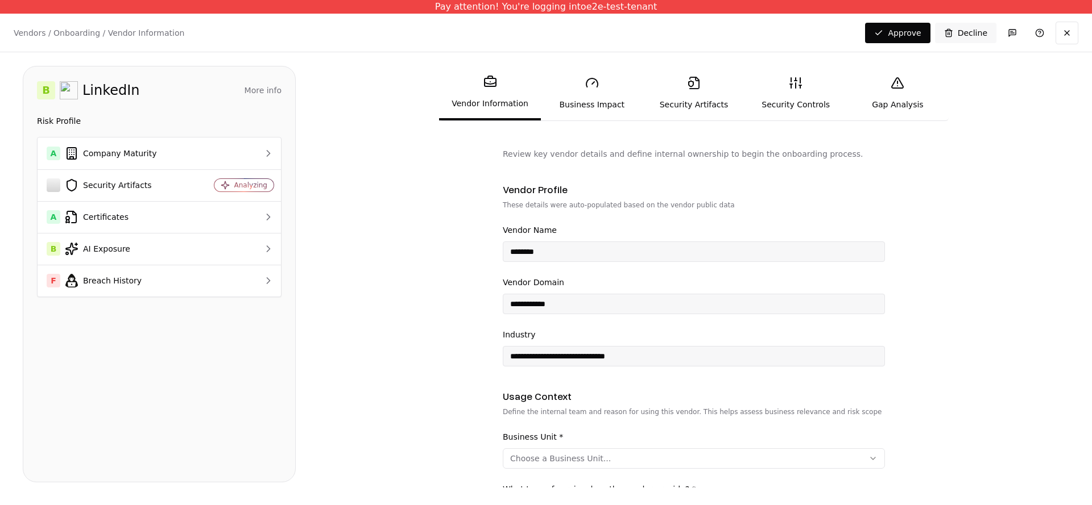
click at [691, 93] on link "Security Artifacts" at bounding box center [693, 93] width 102 height 52
